Goal: Check status: Check status

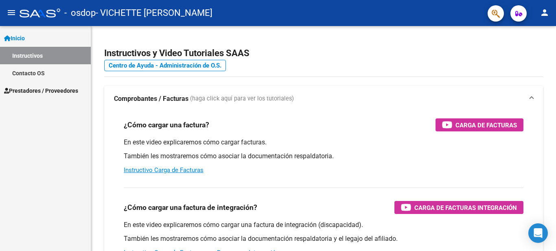
click at [10, 12] on mat-icon "menu" at bounding box center [12, 13] width 10 height 10
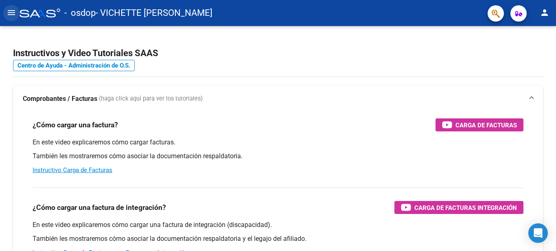
click at [12, 12] on mat-icon "menu" at bounding box center [12, 13] width 10 height 10
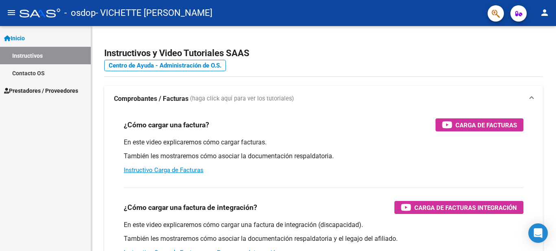
click at [29, 90] on span "Prestadores / Proveedores" at bounding box center [41, 90] width 74 height 9
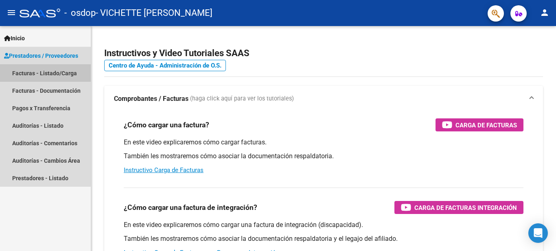
click at [48, 73] on link "Facturas - Listado/Carga" at bounding box center [45, 73] width 91 height 18
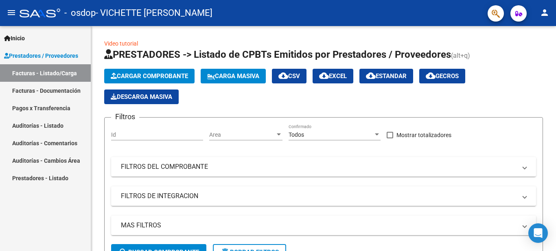
click at [46, 93] on link "Facturas - Documentación" at bounding box center [45, 91] width 91 height 18
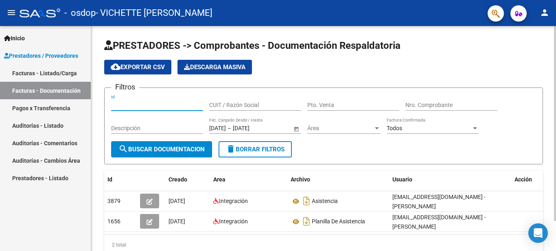
click at [164, 105] on input "Id" at bounding box center [157, 105] width 92 height 7
click at [228, 105] on input "CUIT / Razón Social" at bounding box center [255, 105] width 92 height 7
click at [215, 105] on input "CUIT / Razón Social" at bounding box center [255, 105] width 92 height 7
type input "27290010484"
click at [322, 103] on input "Pto. Venta" at bounding box center [353, 105] width 92 height 7
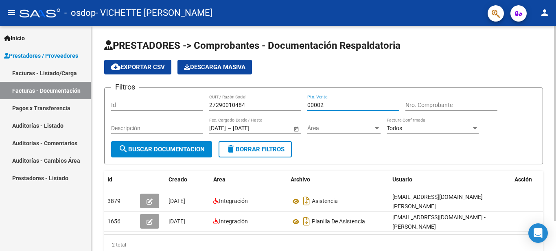
type input "00002"
click at [408, 103] on input "Nro. Comprobante" at bounding box center [452, 105] width 92 height 7
type input "00001163"
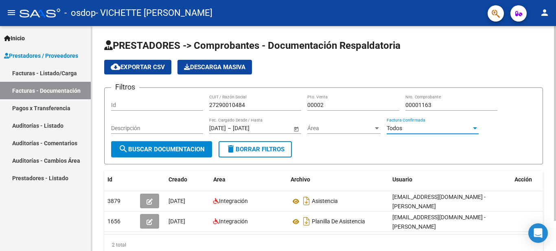
click at [418, 128] on div "Todos" at bounding box center [429, 128] width 85 height 7
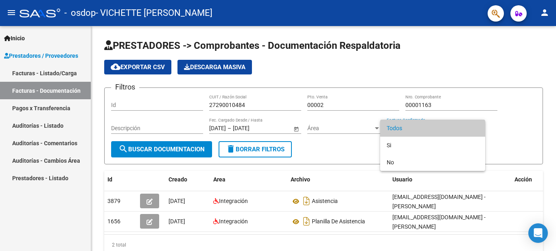
click at [342, 145] on div at bounding box center [278, 125] width 556 height 251
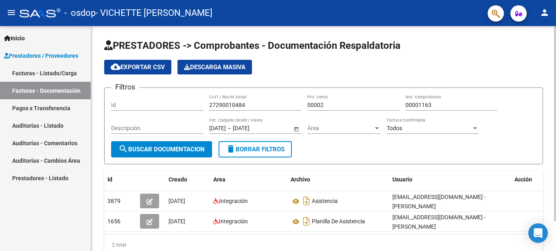
click at [352, 126] on span "Área" at bounding box center [340, 128] width 66 height 7
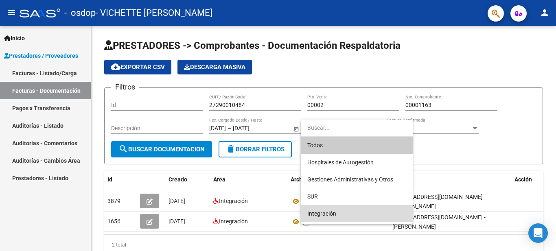
click at [353, 217] on span "Integración" at bounding box center [356, 213] width 99 height 17
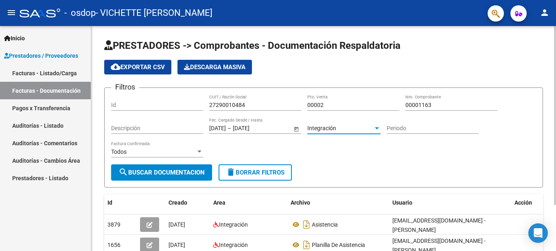
click at [294, 128] on span "Open calendar" at bounding box center [297, 129] width 20 height 20
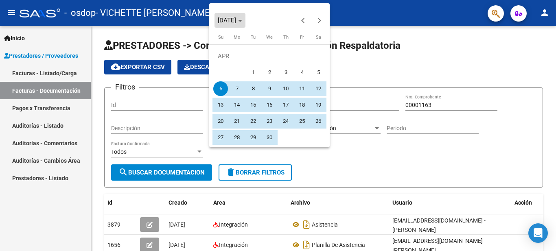
click at [236, 18] on span "[DATE]" at bounding box center [227, 20] width 18 height 7
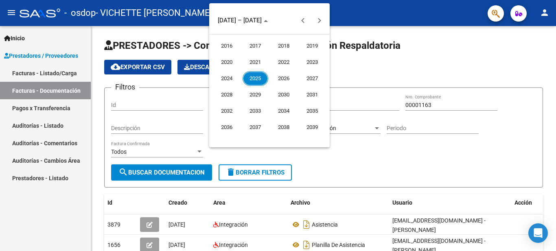
click at [252, 77] on span "2025" at bounding box center [256, 78] width 26 height 15
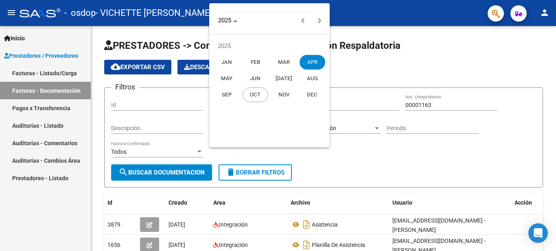
click at [232, 93] on span "SEP" at bounding box center [227, 95] width 26 height 15
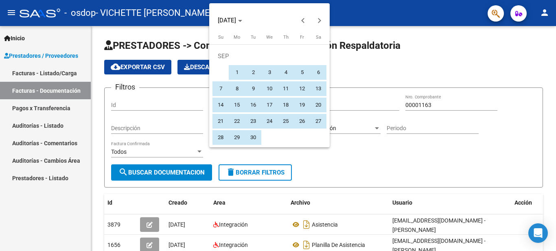
click at [234, 74] on span "1" at bounding box center [237, 72] width 15 height 15
type input "[DATE]"
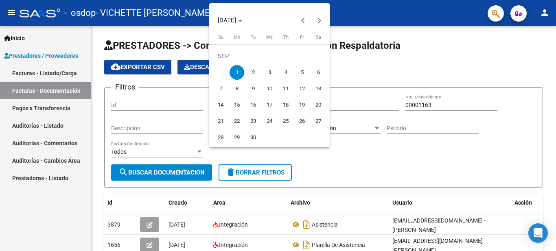
click at [305, 167] on div at bounding box center [278, 125] width 556 height 251
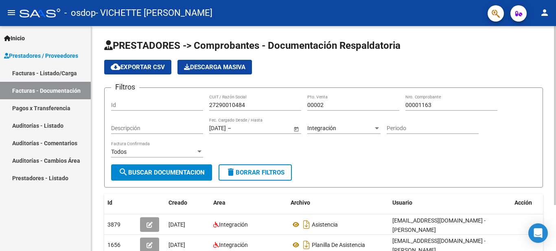
click at [296, 129] on span "Open calendar" at bounding box center [297, 129] width 20 height 20
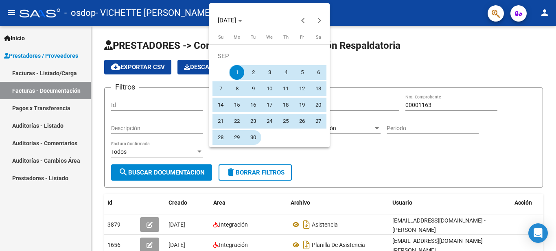
click at [252, 136] on span "30" at bounding box center [253, 137] width 15 height 15
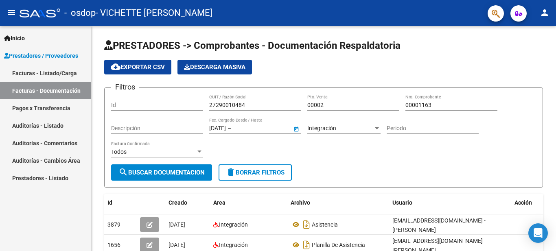
type input "[DATE]"
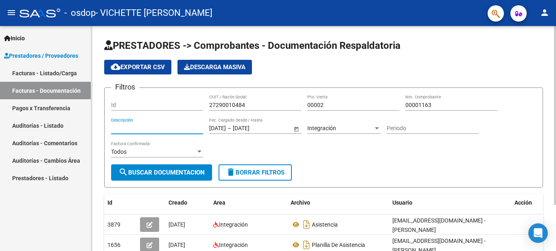
click at [184, 127] on input "Descripción" at bounding box center [157, 128] width 92 height 7
type input "fonoaudiologia"
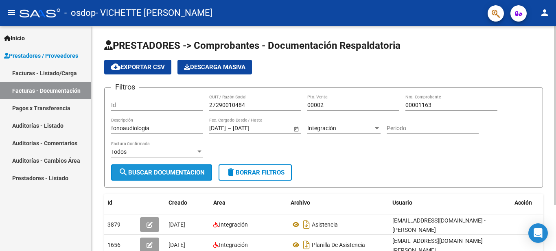
click at [201, 171] on span "search Buscar Documentacion" at bounding box center [161, 172] width 86 height 7
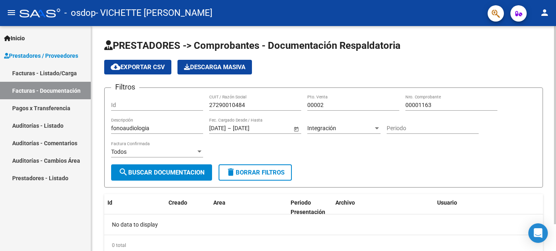
scroll to position [31, 0]
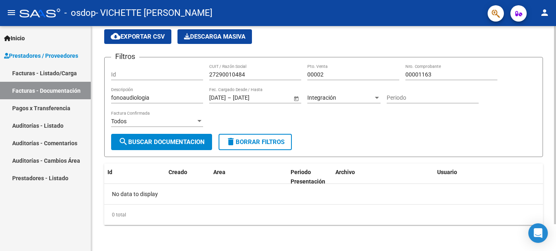
click at [556, 135] on div at bounding box center [555, 152] width 2 height 198
